Goal: Check status

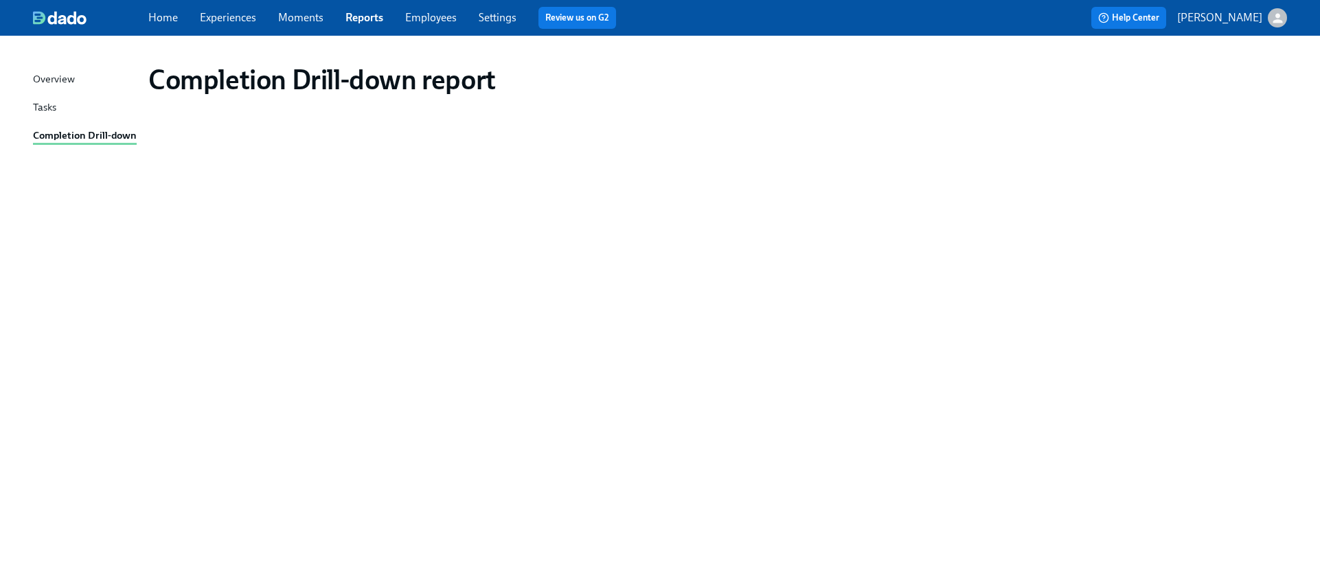
click at [1080, 227] on div "Completion Drill-down report" at bounding box center [660, 295] width 1254 height 487
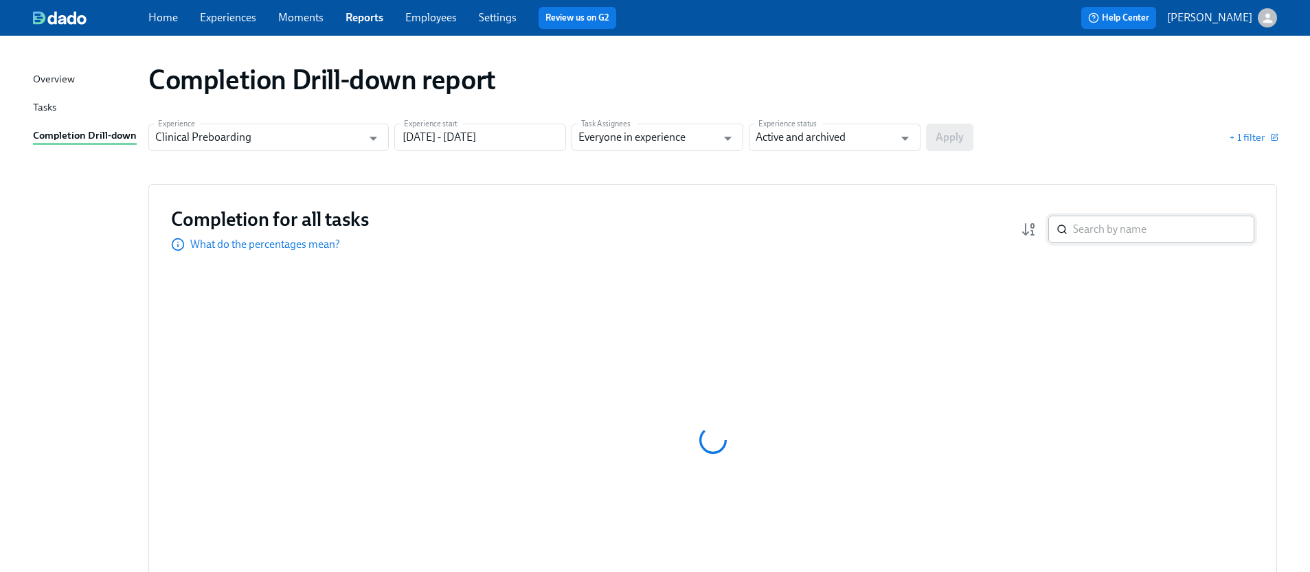
click at [1073, 236] on input "search" at bounding box center [1163, 229] width 181 height 27
type input "[PERSON_NAME]"
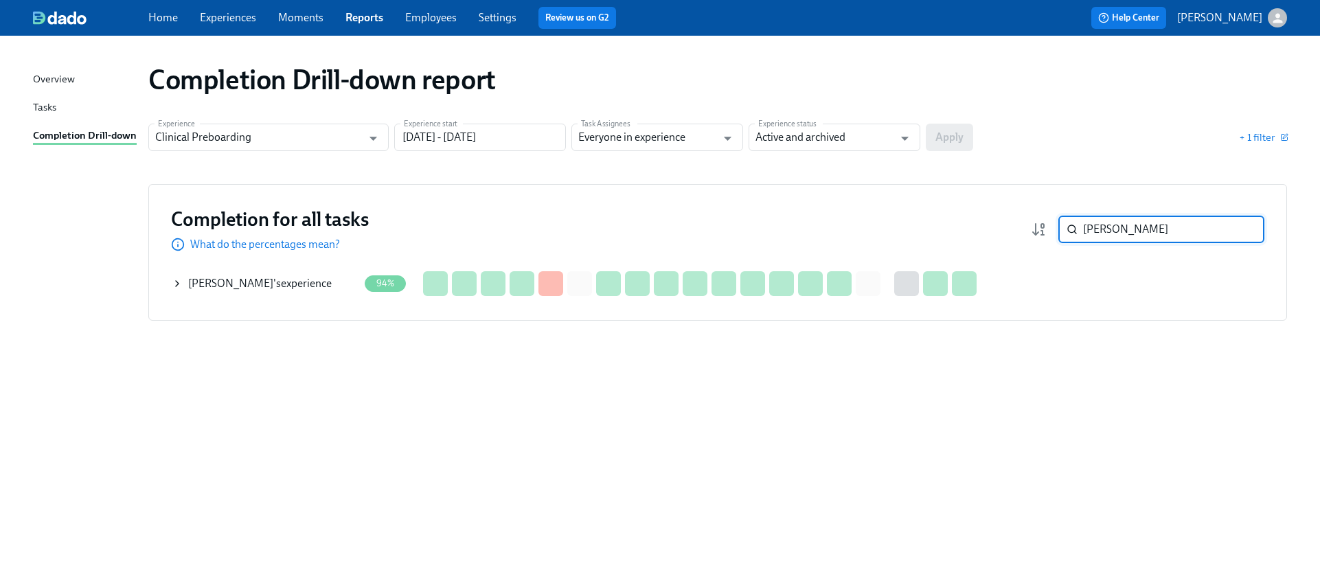
click at [172, 285] on icon at bounding box center [177, 283] width 11 height 11
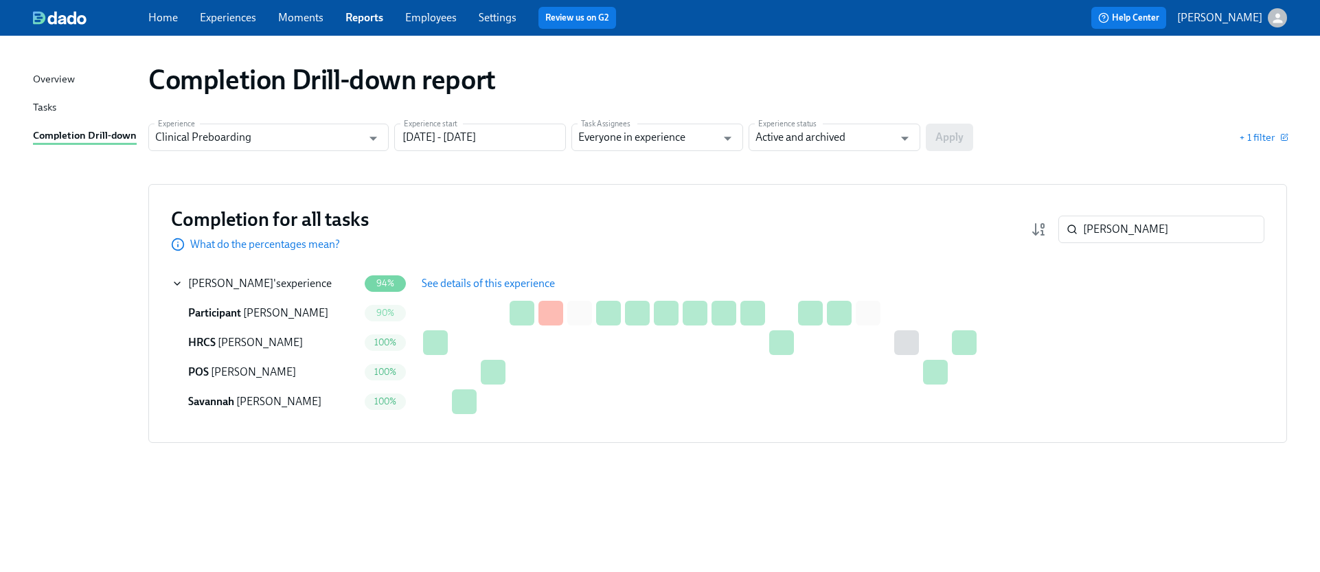
click at [486, 286] on span "See details of this experience" at bounding box center [488, 284] width 133 height 14
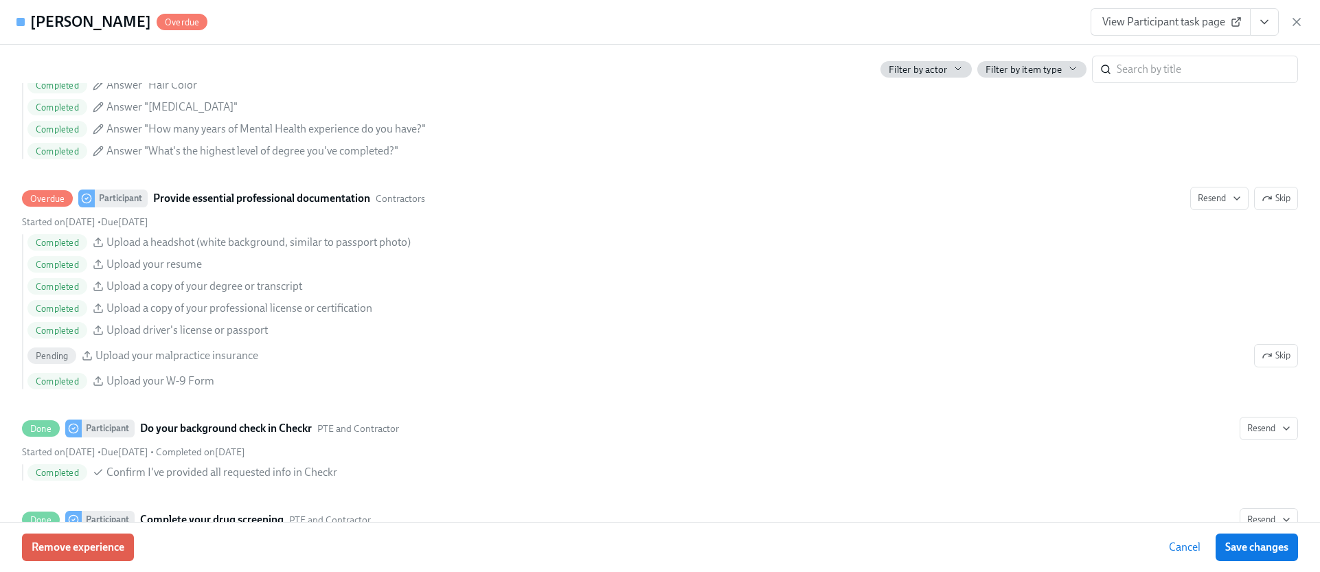
scroll to position [1472, 0]
click at [1178, 27] on span "View Participant task page" at bounding box center [1170, 22] width 137 height 14
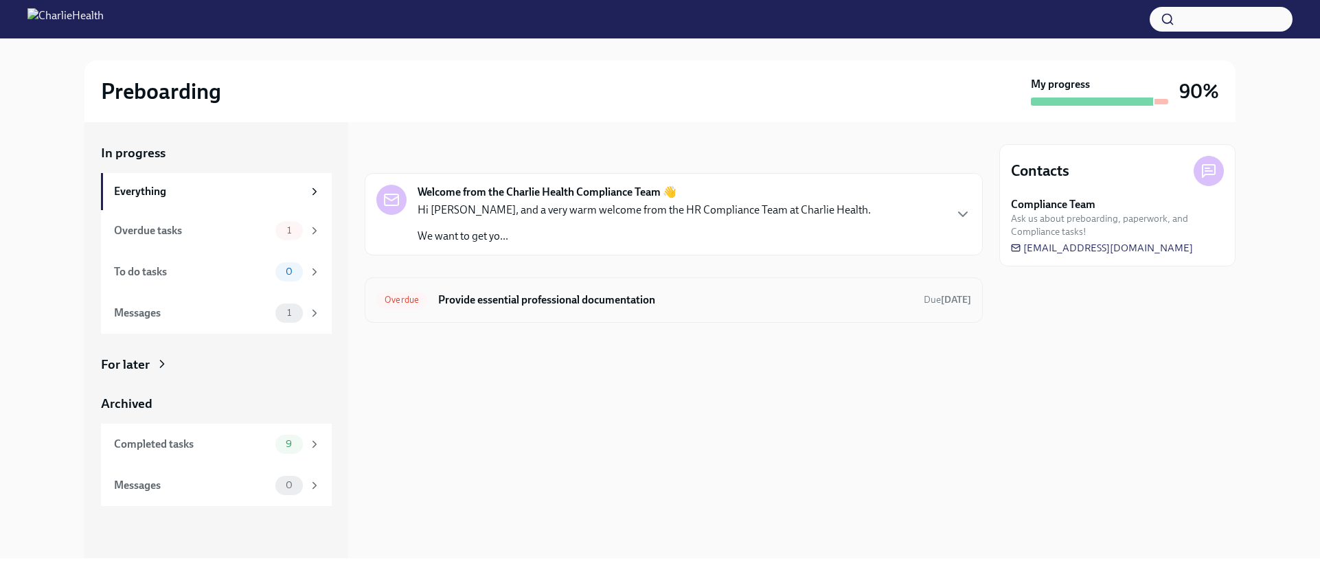
click at [542, 300] on h6 "Provide essential professional documentation" at bounding box center [675, 300] width 475 height 15
